Goal: Transaction & Acquisition: Subscribe to service/newsletter

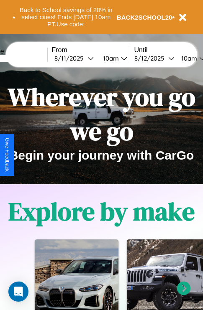
scroll to position [651, 0]
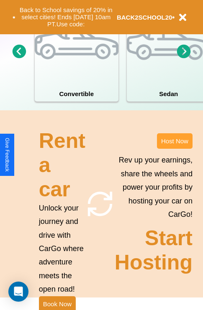
click at [174, 149] on button "Host Now" at bounding box center [175, 140] width 36 height 15
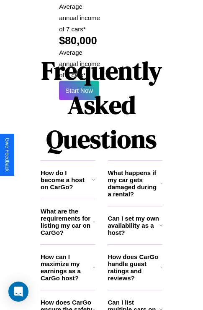
scroll to position [1360, 0]
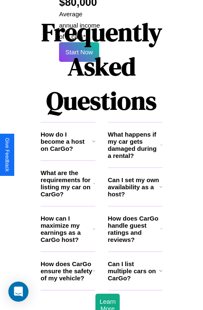
click at [68, 260] on h3 "How does CarGo ensure the safety of my vehicle?" at bounding box center [67, 270] width 52 height 21
click at [94, 226] on icon at bounding box center [94, 229] width 3 height 7
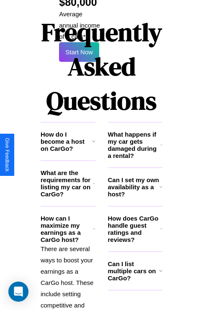
click at [94, 180] on icon at bounding box center [94, 183] width 2 height 7
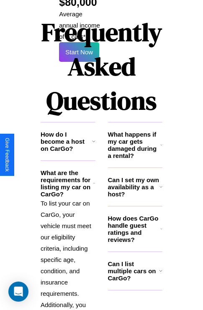
click at [160, 183] on icon at bounding box center [160, 186] width 3 height 7
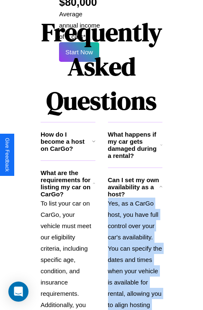
scroll to position [1712, 0]
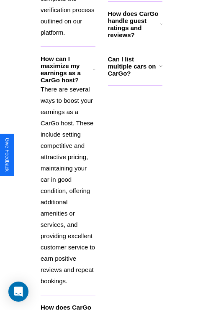
click at [68, 304] on h3 "How does CarGo ensure the safety of my vehicle?" at bounding box center [67, 314] width 52 height 21
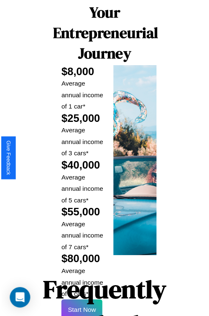
scroll to position [15, 0]
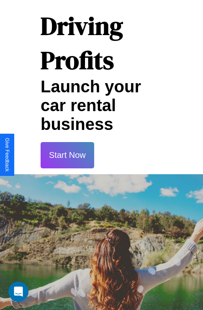
click at [67, 155] on button "Start Now" at bounding box center [67, 155] width 53 height 26
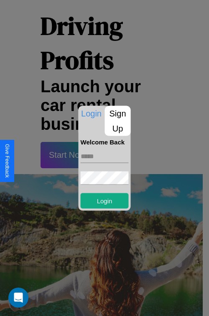
click at [117, 121] on p "Sign Up" at bounding box center [118, 121] width 26 height 30
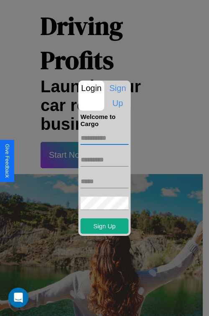
click at [104, 138] on input "text" at bounding box center [105, 138] width 48 height 13
type input "******"
click at [104, 160] on input "text" at bounding box center [105, 159] width 48 height 13
type input "********"
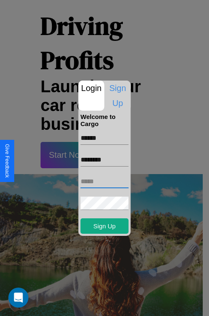
click at [104, 181] on input "text" at bounding box center [105, 181] width 48 height 13
type input "**********"
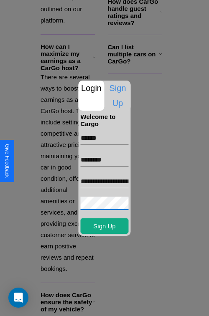
click at [107, 305] on div at bounding box center [104, 158] width 209 height 316
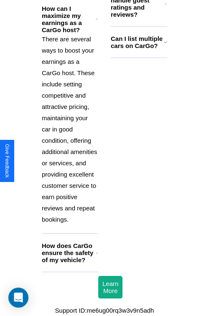
scroll to position [12, 0]
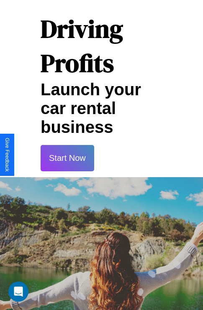
click at [67, 158] on button "Start Now" at bounding box center [67, 158] width 53 height 26
